Goal: Transaction & Acquisition: Book appointment/travel/reservation

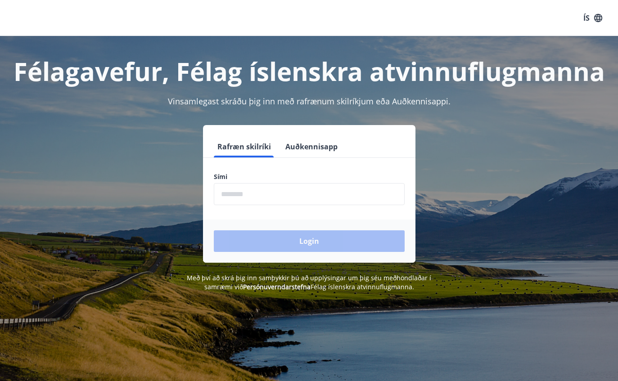
click at [308, 197] on input "phone" at bounding box center [309, 194] width 191 height 22
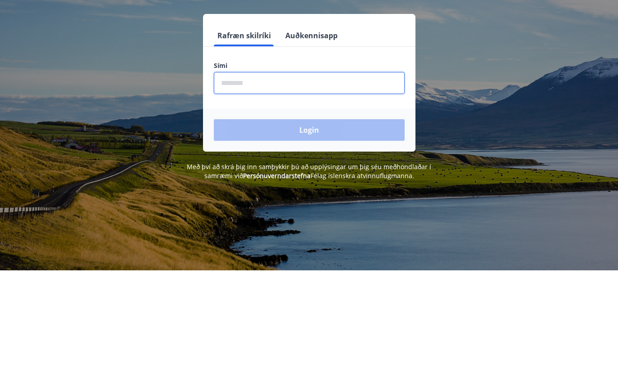
type input "********"
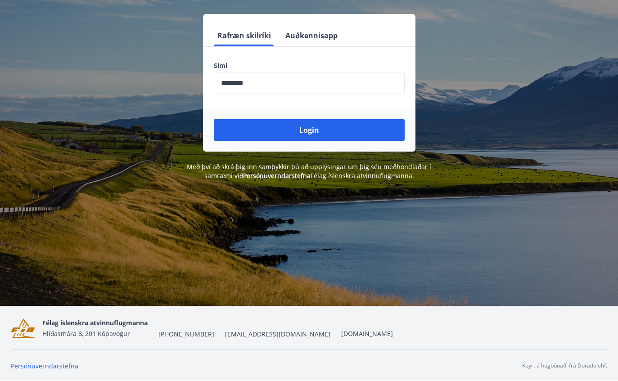
scroll to position [111, 0]
click at [306, 126] on button "Login" at bounding box center [309, 130] width 191 height 22
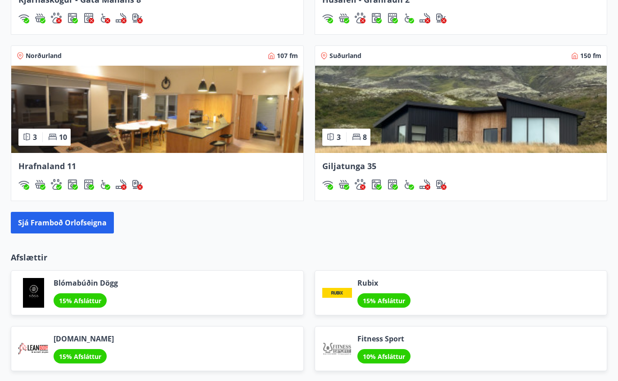
scroll to position [793, 0]
click at [85, 221] on button "Sjá framboð orlofseigna" at bounding box center [62, 223] width 103 height 22
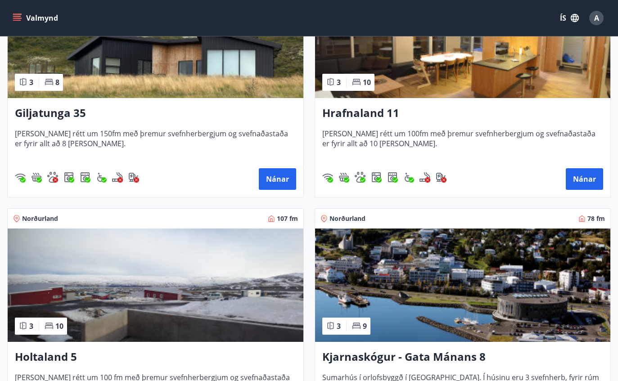
scroll to position [239, 0]
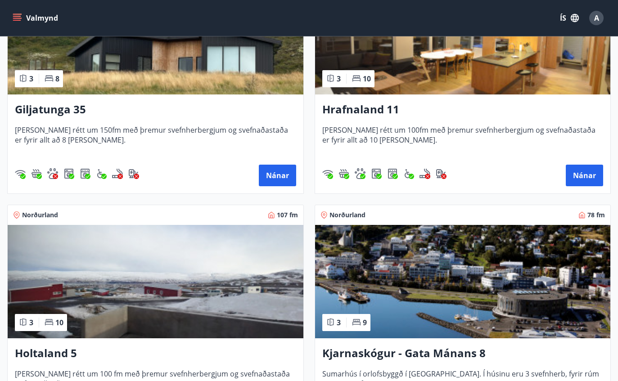
click at [155, 366] on div "Holtaland 5 Húsið er rétt um 100 fm með þremur svefnherbergjum og svefnaðastaða…" at bounding box center [156, 388] width 296 height 99
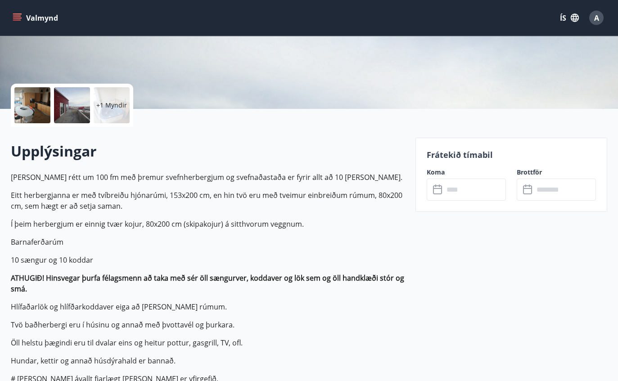
click at [472, 188] on input "text" at bounding box center [475, 190] width 62 height 22
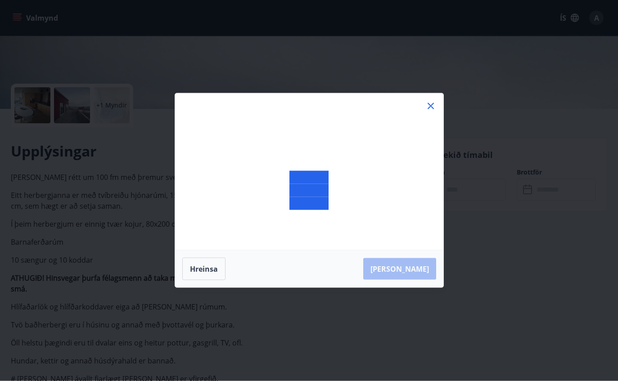
scroll to position [161, 0]
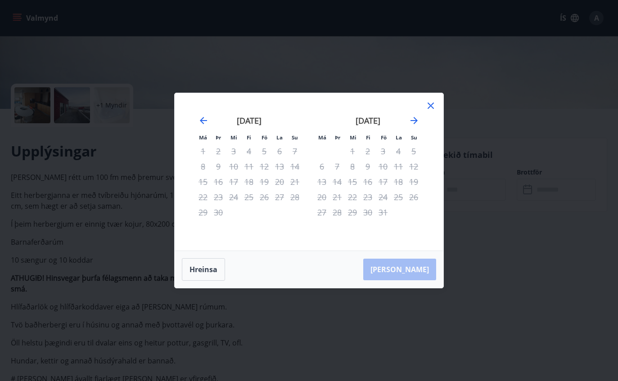
click at [418, 126] on icon "Move forward to switch to the next month." at bounding box center [414, 120] width 11 height 11
click at [412, 126] on icon "Move forward to switch to the next month." at bounding box center [414, 120] width 11 height 11
click at [419, 126] on icon "Move forward to switch to the next month." at bounding box center [414, 120] width 11 height 11
click at [415, 126] on icon "Move forward to switch to the next month." at bounding box center [414, 120] width 11 height 11
click at [415, 124] on icon "Move forward to switch to the next month." at bounding box center [414, 120] width 7 height 7
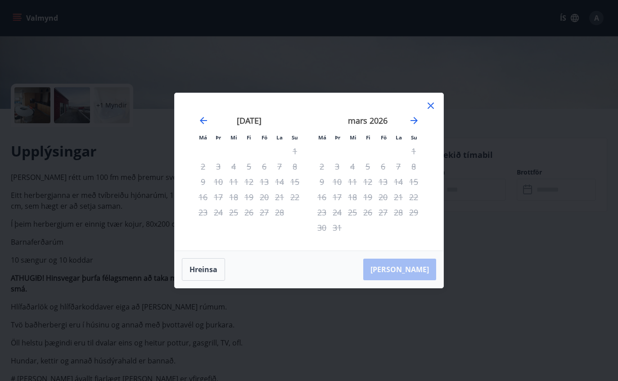
click at [413, 126] on icon "Move forward to switch to the next month." at bounding box center [414, 120] width 11 height 11
click at [372, 174] on div "9" at bounding box center [367, 166] width 15 height 15
click at [435, 111] on icon at bounding box center [431, 105] width 11 height 11
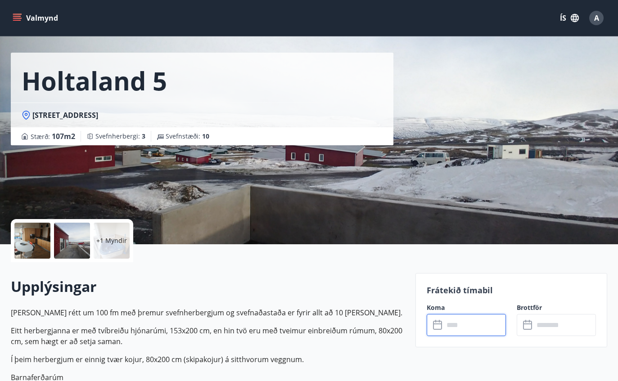
scroll to position [0, 0]
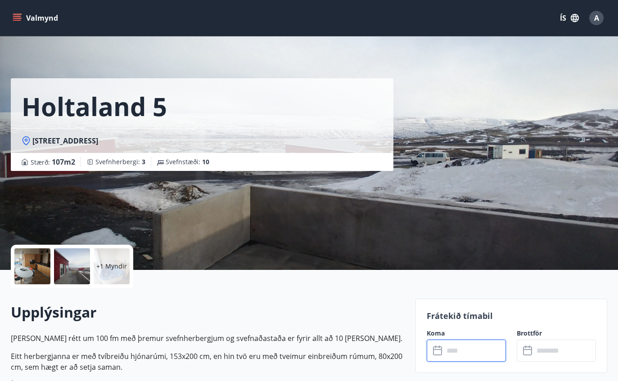
click at [16, 20] on icon "menu" at bounding box center [17, 20] width 8 height 1
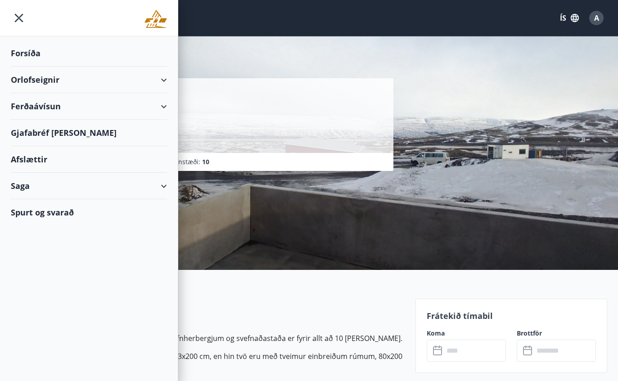
click at [155, 74] on div "Orlofseignir" at bounding box center [89, 80] width 156 height 27
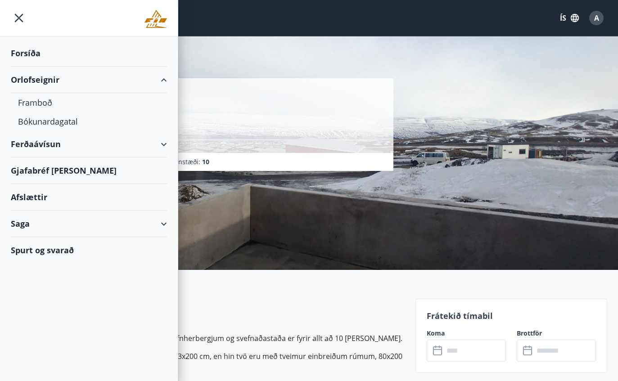
click at [78, 125] on div "Bókunardagatal" at bounding box center [89, 121] width 142 height 19
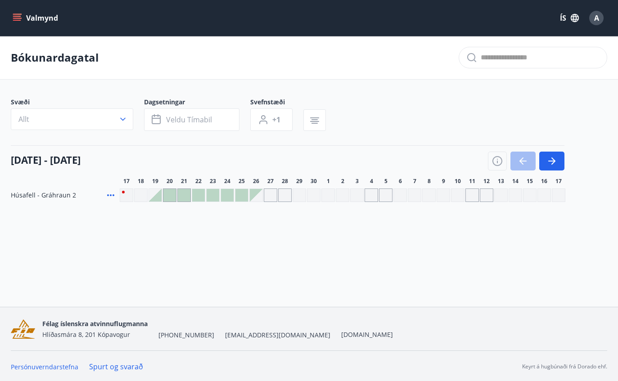
click at [543, 161] on button "button" at bounding box center [551, 161] width 25 height 19
click at [544, 162] on button "button" at bounding box center [551, 161] width 25 height 19
click at [540, 160] on button "button" at bounding box center [551, 161] width 25 height 19
click at [540, 159] on button "button" at bounding box center [551, 161] width 25 height 19
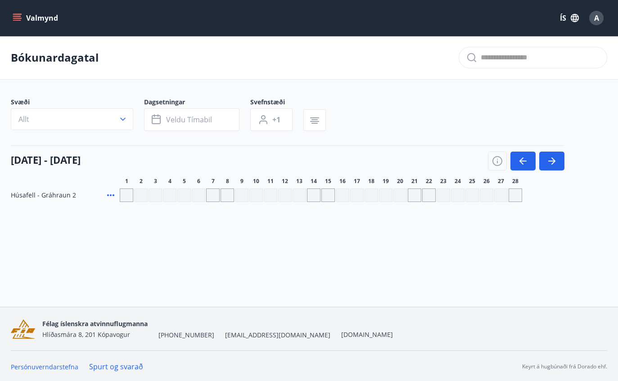
click at [551, 166] on icon "button" at bounding box center [552, 161] width 11 height 11
click at [552, 166] on icon "button" at bounding box center [552, 161] width 11 height 11
click at [597, 20] on span "A" at bounding box center [596, 18] width 5 height 10
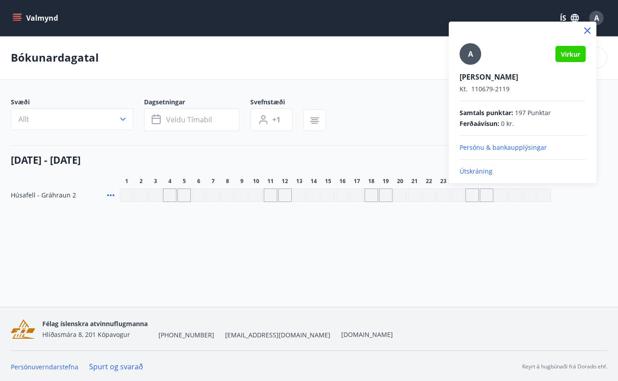
click at [493, 172] on p "Útskráning" at bounding box center [523, 171] width 126 height 9
